Goal: Task Accomplishment & Management: Manage account settings

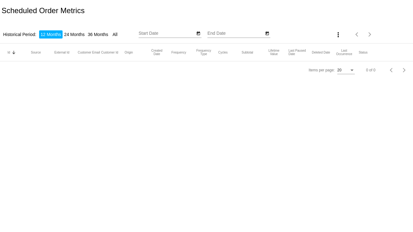
type input "[DATE]"
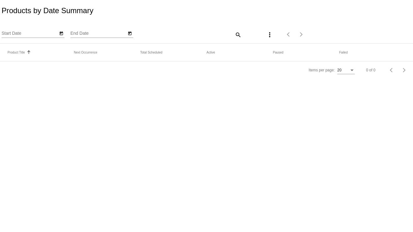
type input "[DATE]"
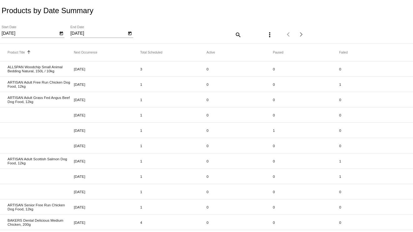
click at [129, 34] on icon "Open calendar" at bounding box center [129, 34] width 3 height 4
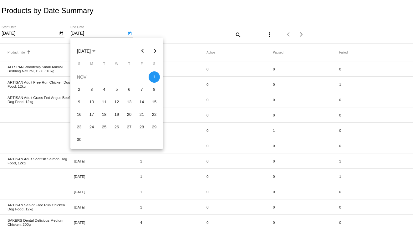
click at [153, 50] on button "Next month" at bounding box center [155, 51] width 13 height 13
click at [155, 48] on button "Next month" at bounding box center [155, 51] width 13 height 13
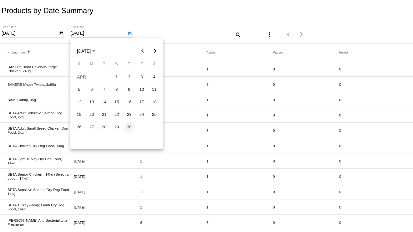
click at [128, 128] on div "30" at bounding box center [129, 127] width 11 height 11
type input "4/30/2026"
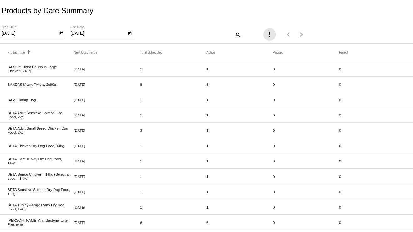
click at [266, 35] on mat-icon "more_vert" at bounding box center [270, 35] width 8 height 8
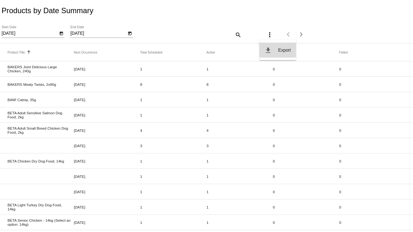
click at [266, 49] on mat-icon "file_download" at bounding box center [269, 51] width 8 height 8
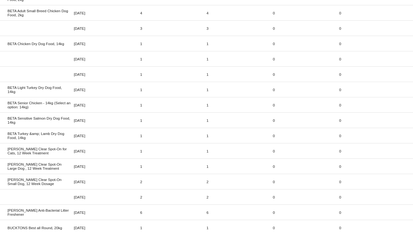
scroll to position [157, 0]
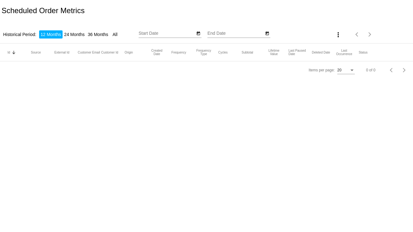
type input "[DATE]"
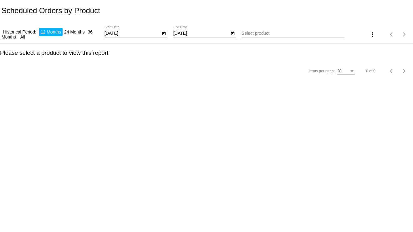
click at [233, 33] on icon "Open calendar" at bounding box center [232, 34] width 3 height 4
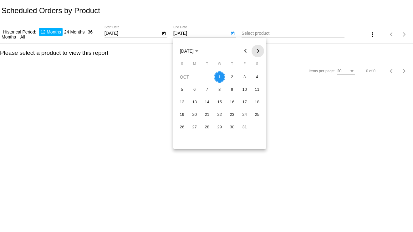
click at [258, 51] on button "Next month" at bounding box center [258, 51] width 13 height 13
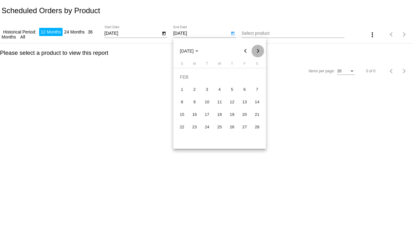
click at [258, 51] on button "Next month" at bounding box center [258, 51] width 13 height 13
click at [257, 129] on div "30" at bounding box center [257, 127] width 11 height 11
type input "5/30/2026"
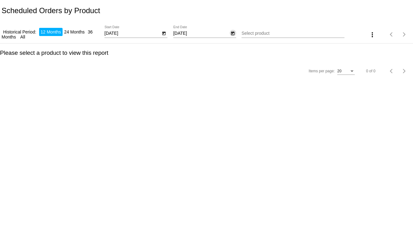
click at [275, 33] on input "Select product" at bounding box center [293, 33] width 103 height 5
drag, startPoint x: 273, startPoint y: 34, endPoint x: 251, endPoint y: 34, distance: 21.6
click at [251, 34] on input "beta 14kg" at bounding box center [290, 33] width 96 height 5
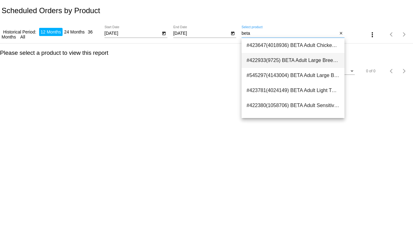
click at [316, 59] on span "#422933(9725) BETA Adult Large Breed 0.00" at bounding box center [293, 60] width 93 height 15
type input "BETA Adult Large Breed"
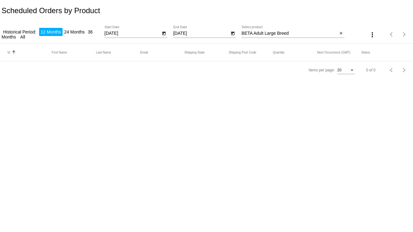
drag, startPoint x: 300, startPoint y: 30, endPoint x: 249, endPoint y: 30, distance: 50.7
click at [249, 30] on div "BETA Adult Large Breed Select product" at bounding box center [290, 32] width 96 height 12
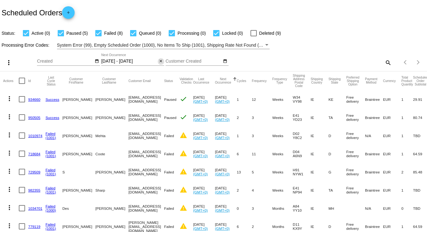
click at [159, 62] on mat-icon "close" at bounding box center [160, 61] width 4 height 5
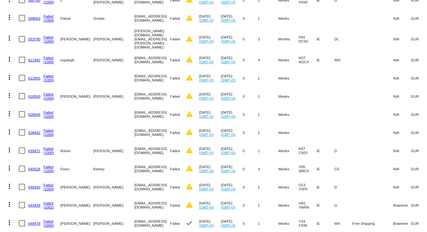
scroll to position [39, 0]
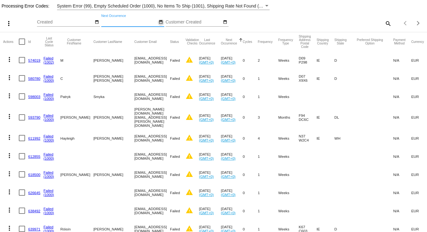
click at [162, 21] on mat-icon "date_range" at bounding box center [160, 22] width 4 height 5
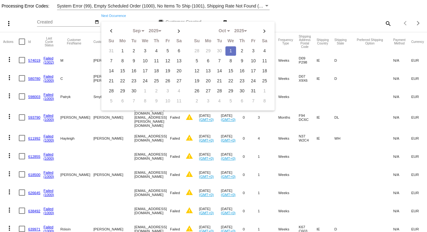
select select "8"
select select "9"
click at [236, 50] on td "2" at bounding box center [241, 50] width 11 height 9
click at [237, 49] on td "2" at bounding box center [241, 50] width 11 height 9
type input "10/02/2025 - 10/02/2025"
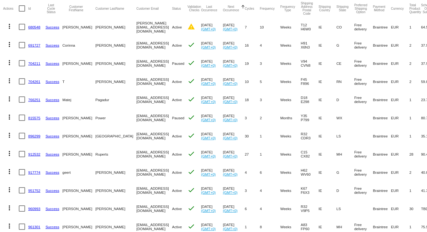
scroll to position [0, 0]
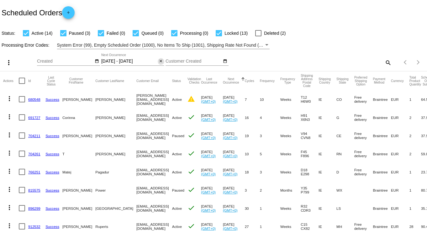
click at [161, 63] on mat-icon "close" at bounding box center [160, 61] width 4 height 5
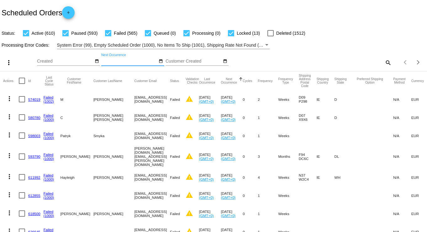
scroll to position [39, 0]
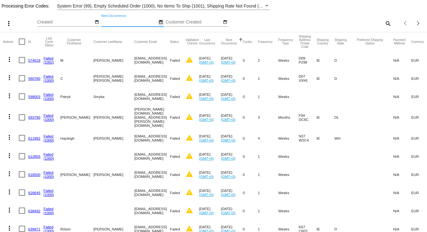
click at [161, 22] on mat-icon "date_range" at bounding box center [160, 22] width 4 height 5
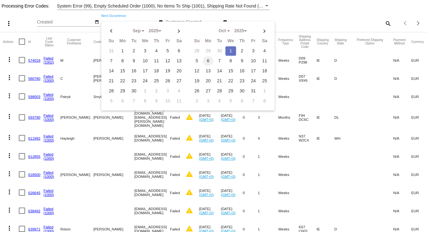
click at [206, 59] on td "6" at bounding box center [208, 60] width 11 height 9
type input "10/06/2025 - 10/06/2025"
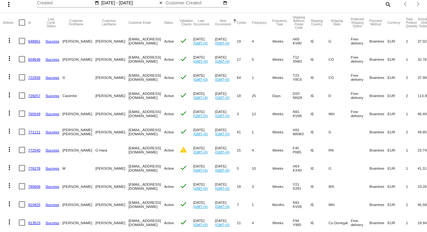
scroll to position [0, 0]
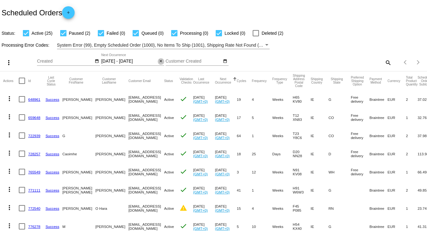
click at [161, 61] on mat-icon "close" at bounding box center [160, 61] width 4 height 5
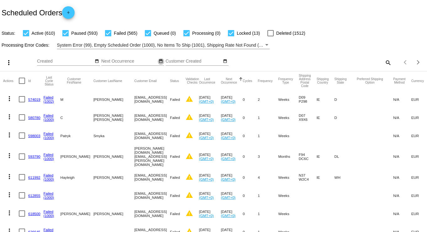
click at [160, 61] on mat-icon "date_range" at bounding box center [160, 61] width 4 height 5
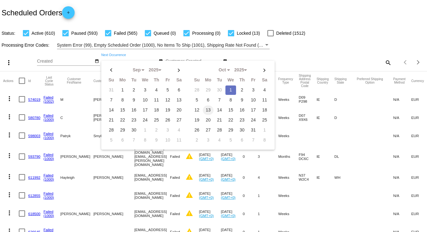
click at [204, 110] on td "13" at bounding box center [208, 110] width 11 height 9
type input "10/13/2025 - 10/13/2025"
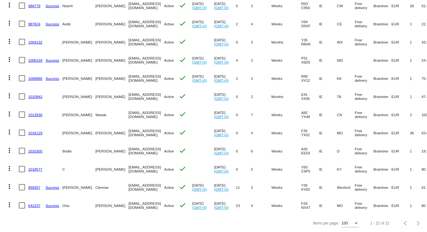
scroll to position [241, 0]
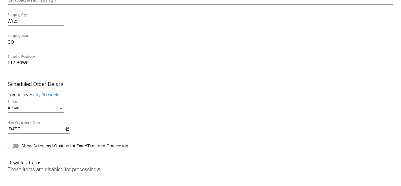
scroll to position [344, 0]
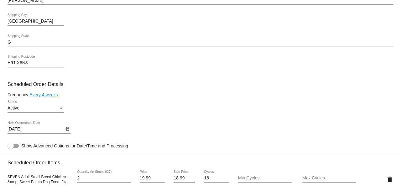
scroll to position [344, 0]
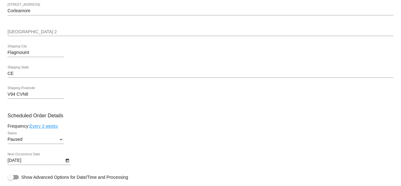
scroll to position [344, 0]
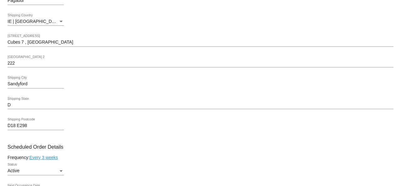
scroll to position [344, 0]
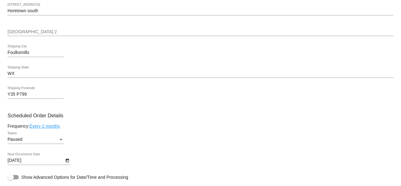
scroll to position [376, 0]
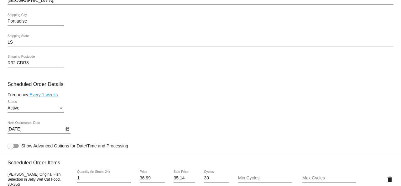
scroll to position [344, 0]
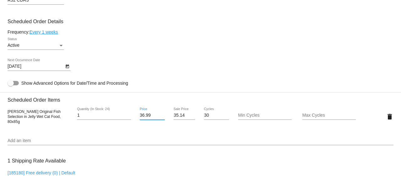
click at [157, 115] on input "36.99" at bounding box center [152, 115] width 25 height 5
click at [160, 118] on input "36" at bounding box center [152, 115] width 25 height 5
click at [160, 118] on input "35" at bounding box center [152, 115] width 25 height 5
click at [160, 118] on input "34" at bounding box center [152, 115] width 25 height 5
click at [160, 118] on input "33" at bounding box center [152, 115] width 25 height 5
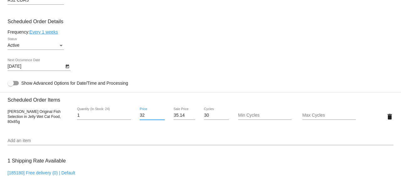
click at [160, 118] on input "32" at bounding box center [152, 115] width 25 height 5
click at [160, 118] on input "31" at bounding box center [152, 115] width 25 height 5
type input "31.99"
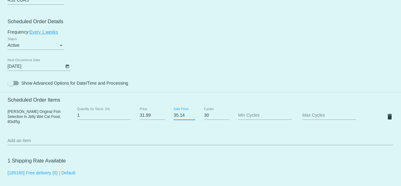
drag, startPoint x: 184, startPoint y: 116, endPoint x: 168, endPoint y: 116, distance: 15.7
click at [168, 116] on mat-card "Customer 6416983: [PERSON_NAME] [EMAIL_ADDRESS][DOMAIN_NAME] Customer Shipping …" at bounding box center [200, 101] width 401 height 626
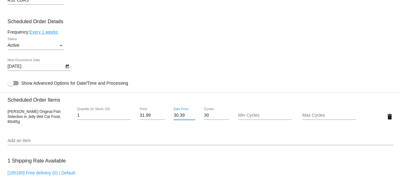
type input "30.39"
click at [206, 148] on mat-card "Customer 6416983: Jonathan Ireland jonboyeire@gmail.com Customer Shipping Enter…" at bounding box center [200, 101] width 401 height 626
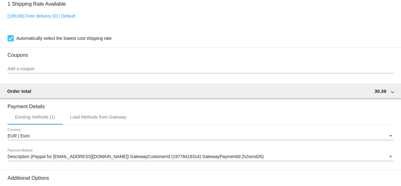
scroll to position [576, 0]
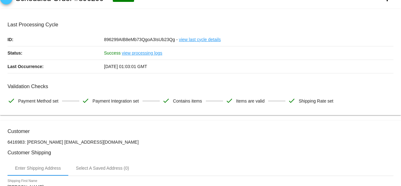
scroll to position [0, 0]
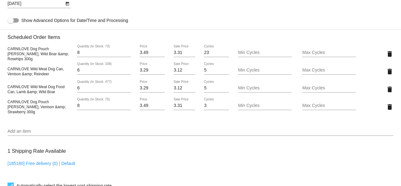
scroll to position [438, 0]
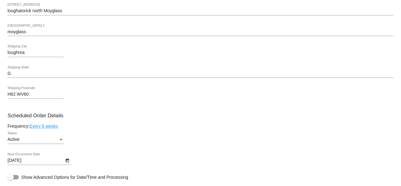
scroll to position [344, 0]
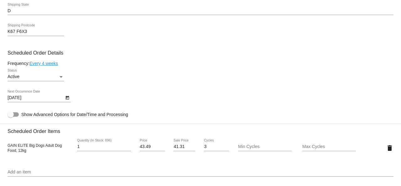
scroll to position [344, 0]
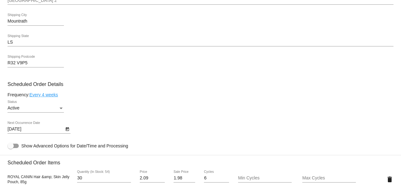
scroll to position [344, 0]
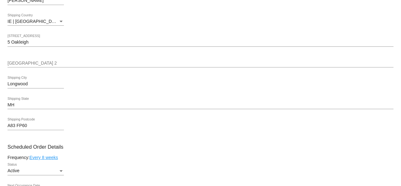
scroll to position [313, 0]
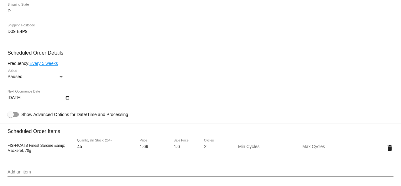
scroll to position [344, 0]
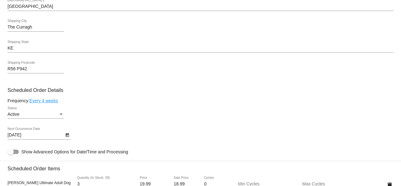
scroll to position [282, 0]
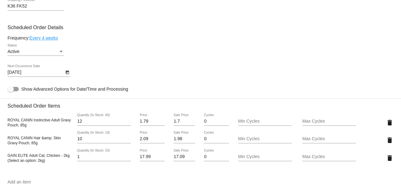
scroll to position [344, 0]
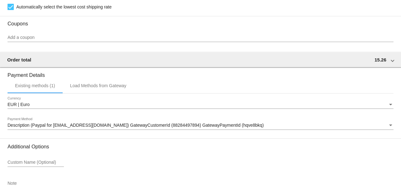
scroll to position [438, 0]
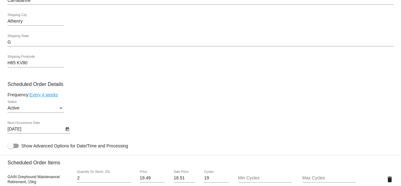
scroll to position [376, 0]
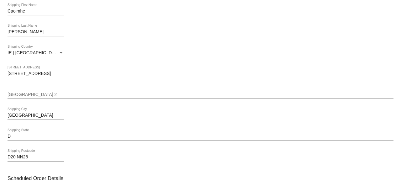
scroll to position [313, 0]
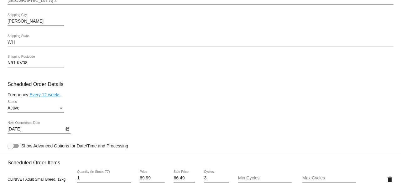
scroll to position [313, 0]
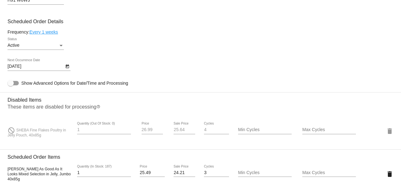
scroll to position [407, 0]
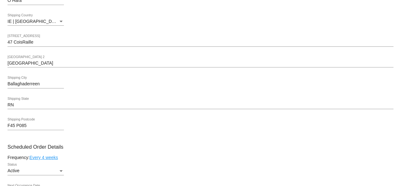
scroll to position [313, 0]
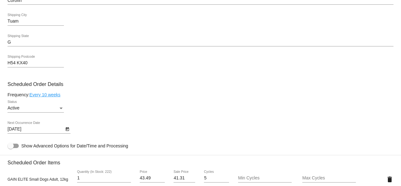
scroll to position [376, 0]
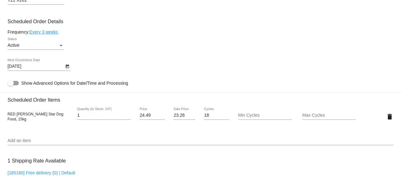
scroll to position [376, 0]
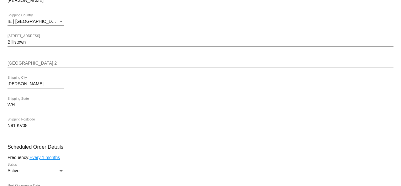
scroll to position [344, 0]
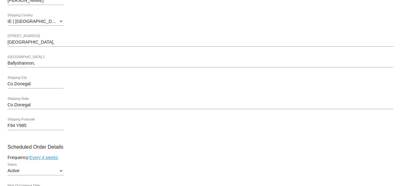
scroll to position [313, 0]
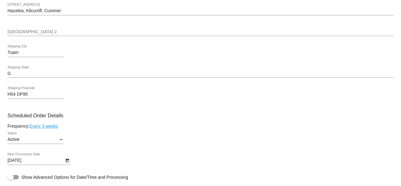
scroll to position [313, 0]
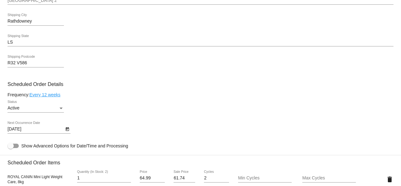
scroll to position [313, 0]
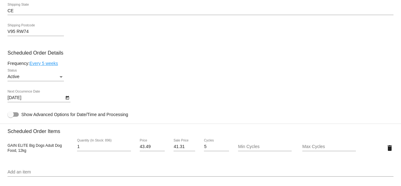
scroll to position [376, 0]
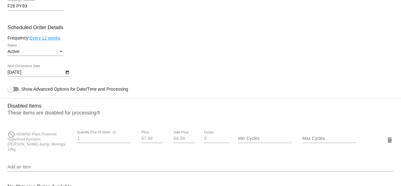
scroll to position [376, 0]
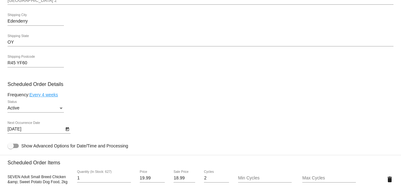
scroll to position [376, 0]
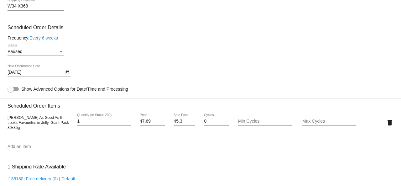
scroll to position [313, 0]
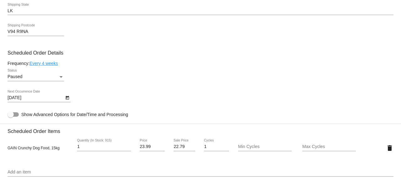
scroll to position [344, 0]
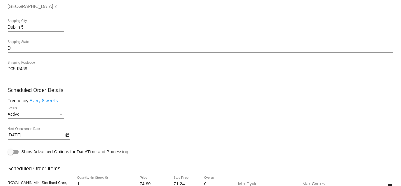
scroll to position [313, 0]
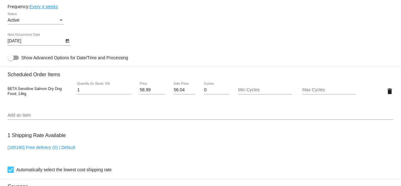
scroll to position [376, 0]
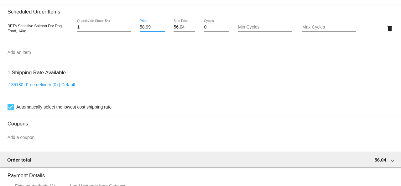
click at [153, 30] on input "58.99" at bounding box center [152, 27] width 25 height 5
drag, startPoint x: 152, startPoint y: 30, endPoint x: 136, endPoint y: 30, distance: 15.4
click at [136, 30] on div "58.99 Price" at bounding box center [152, 28] width 32 height 18
type input "49.99"
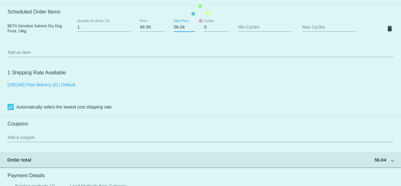
drag, startPoint x: 185, startPoint y: 30, endPoint x: 175, endPoint y: 28, distance: 10.9
click at [175, 28] on mat-card "Customer 5617922: Shauna Scanlon shaunascanlon123@gmail.com Customer Shipping E…" at bounding box center [200, 14] width 401 height 626
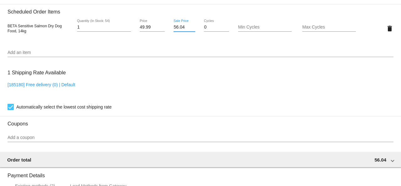
type input "5"
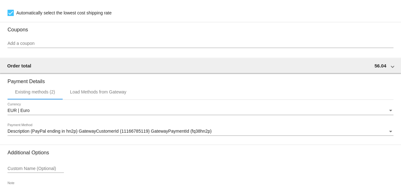
scroll to position [519, 0]
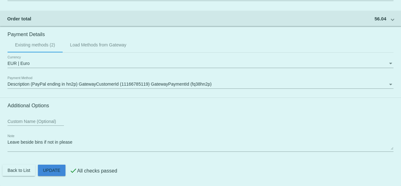
type input "47.49"
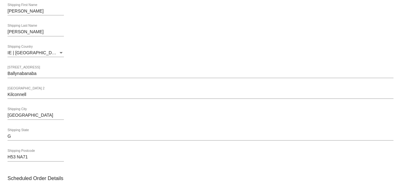
scroll to position [313, 0]
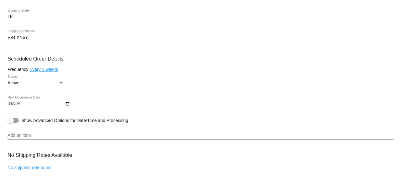
scroll to position [282, 0]
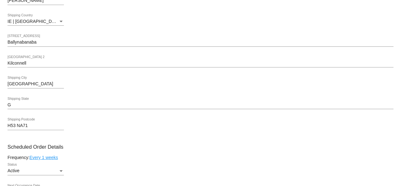
scroll to position [313, 0]
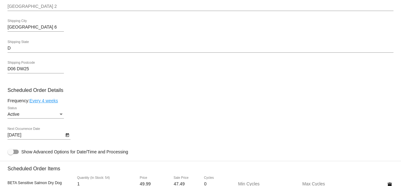
scroll to position [251, 0]
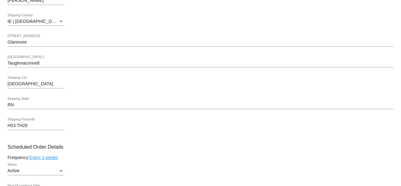
scroll to position [313, 0]
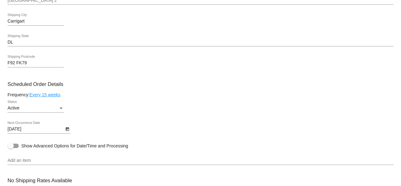
scroll to position [313, 0]
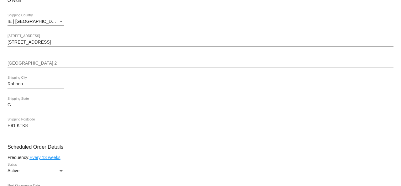
scroll to position [313, 0]
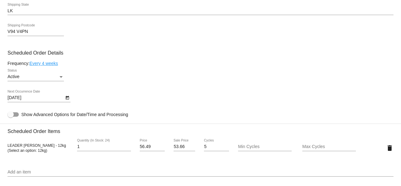
scroll to position [344, 0]
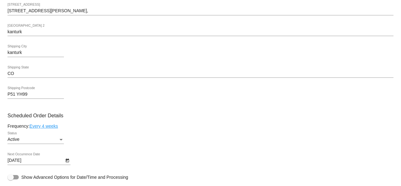
scroll to position [344, 0]
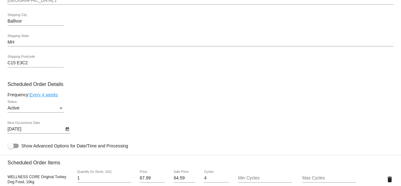
scroll to position [344, 0]
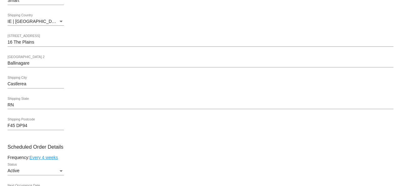
scroll to position [313, 0]
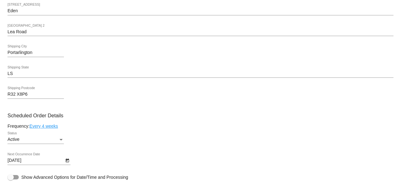
scroll to position [313, 0]
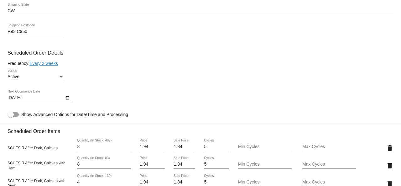
scroll to position [407, 0]
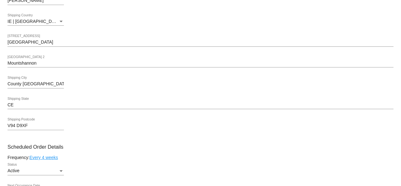
scroll to position [313, 0]
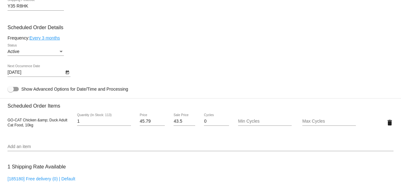
scroll to position [313, 0]
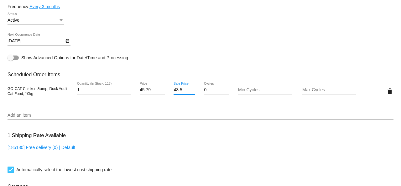
drag, startPoint x: 176, startPoint y: 92, endPoint x: 163, endPoint y: 91, distance: 13.2
click at [163, 91] on div "GO-CAT Chicken &amp; Duck Adult Cat Food, 10kg 1 Quantity (In Stock: 113) 45.79…" at bounding box center [201, 91] width 386 height 18
type input "36.09"
click at [160, 92] on input "45" at bounding box center [152, 89] width 25 height 5
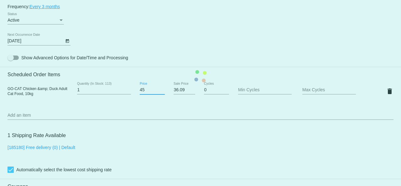
click at [160, 93] on mat-card "Customer 6390081: Marianna Kelly mariannazoekelly@gmail.com Customer Shipping E…" at bounding box center [200, 76] width 401 height 626
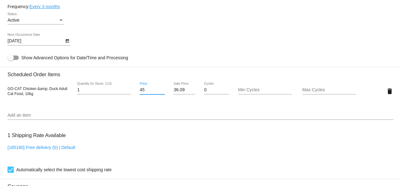
drag, startPoint x: 142, startPoint y: 91, endPoint x: 136, endPoint y: 91, distance: 6.6
click at [136, 91] on div "45 Price" at bounding box center [152, 91] width 32 height 18
type input "37.99"
click at [176, 118] on mat-card "Customer 6390081: Marianna Kelly mariannazoekelly@gmail.com Customer Shipping E…" at bounding box center [200, 76] width 401 height 626
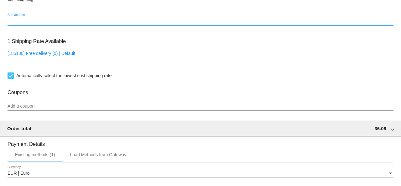
scroll to position [519, 0]
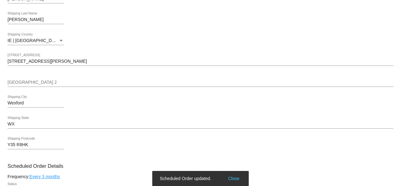
scroll to position [237, 0]
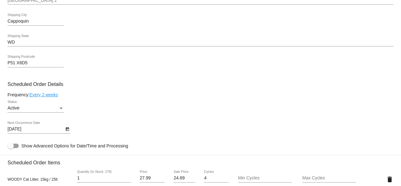
scroll to position [313, 0]
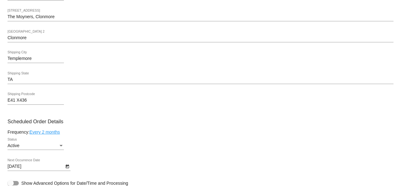
scroll to position [282, 0]
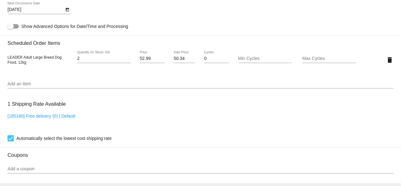
scroll to position [376, 0]
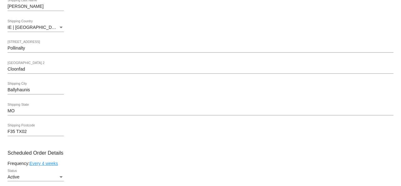
scroll to position [282, 0]
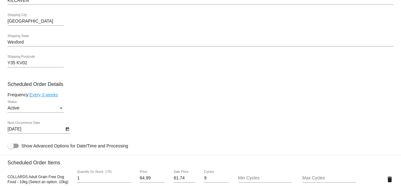
scroll to position [344, 0]
